Goal: Task Accomplishment & Management: Manage account settings

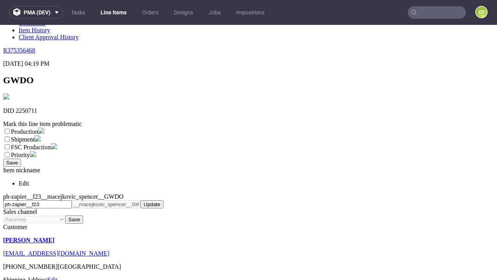
scroll to position [137, 0]
select select "dtp_ca_needed"
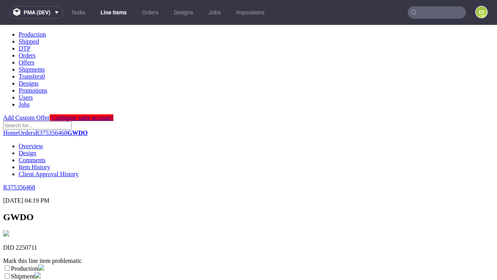
scroll to position [0, 0]
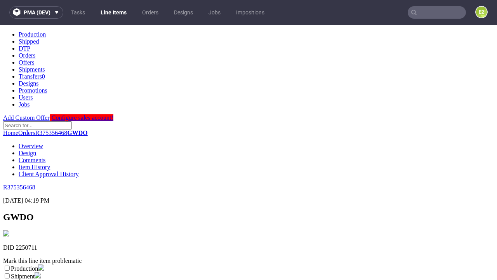
checkbox input "true"
